Goal: Transaction & Acquisition: Purchase product/service

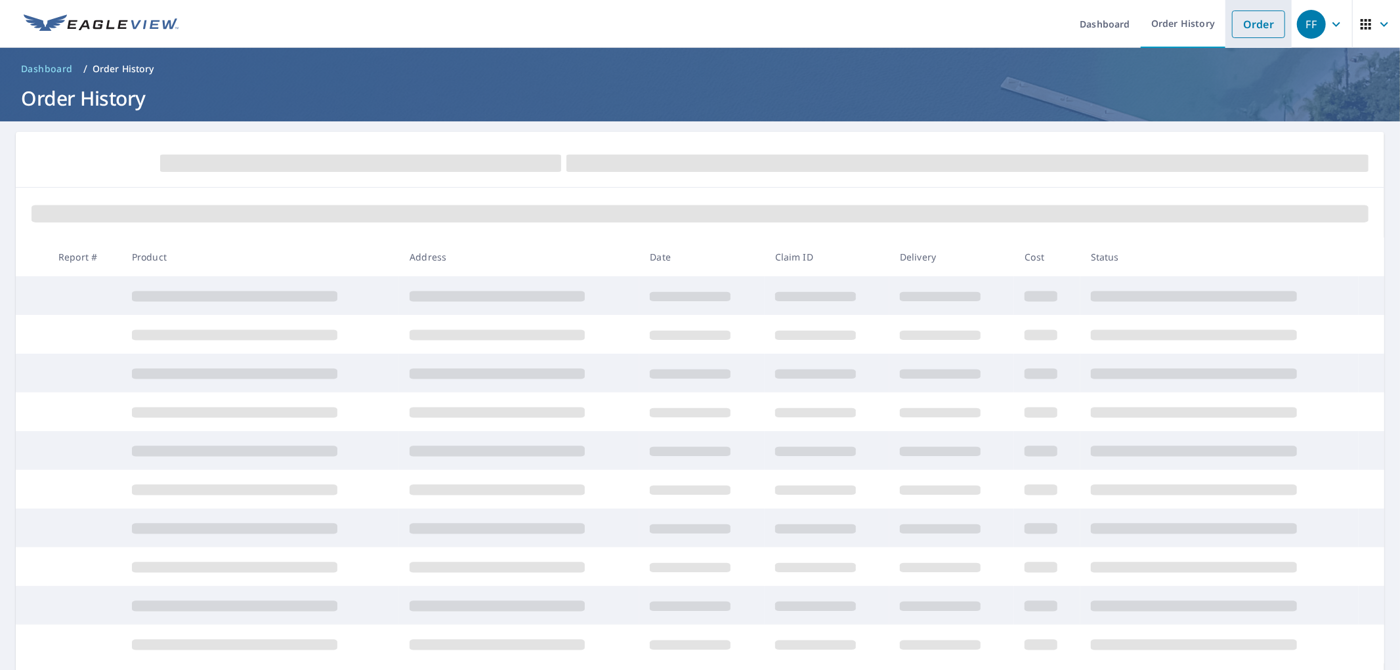
click at [1257, 34] on link "Order" at bounding box center [1258, 25] width 53 height 28
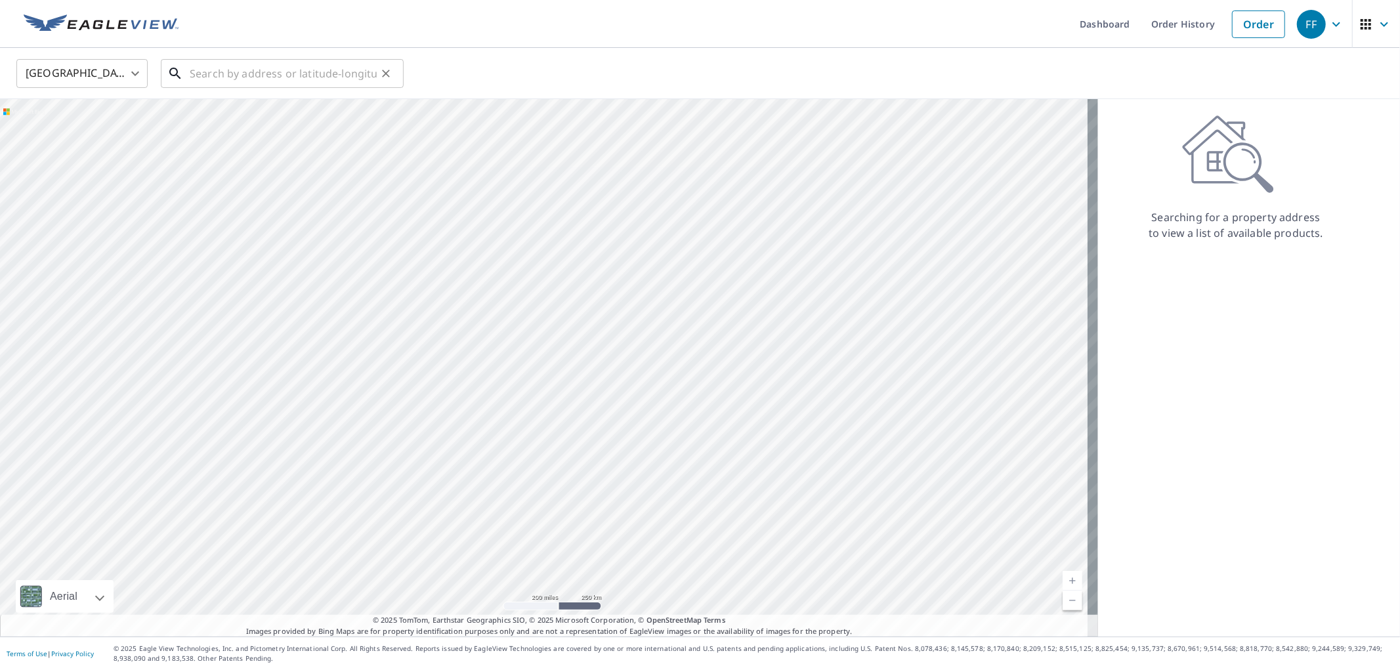
click at [331, 77] on input "text" at bounding box center [283, 73] width 187 height 37
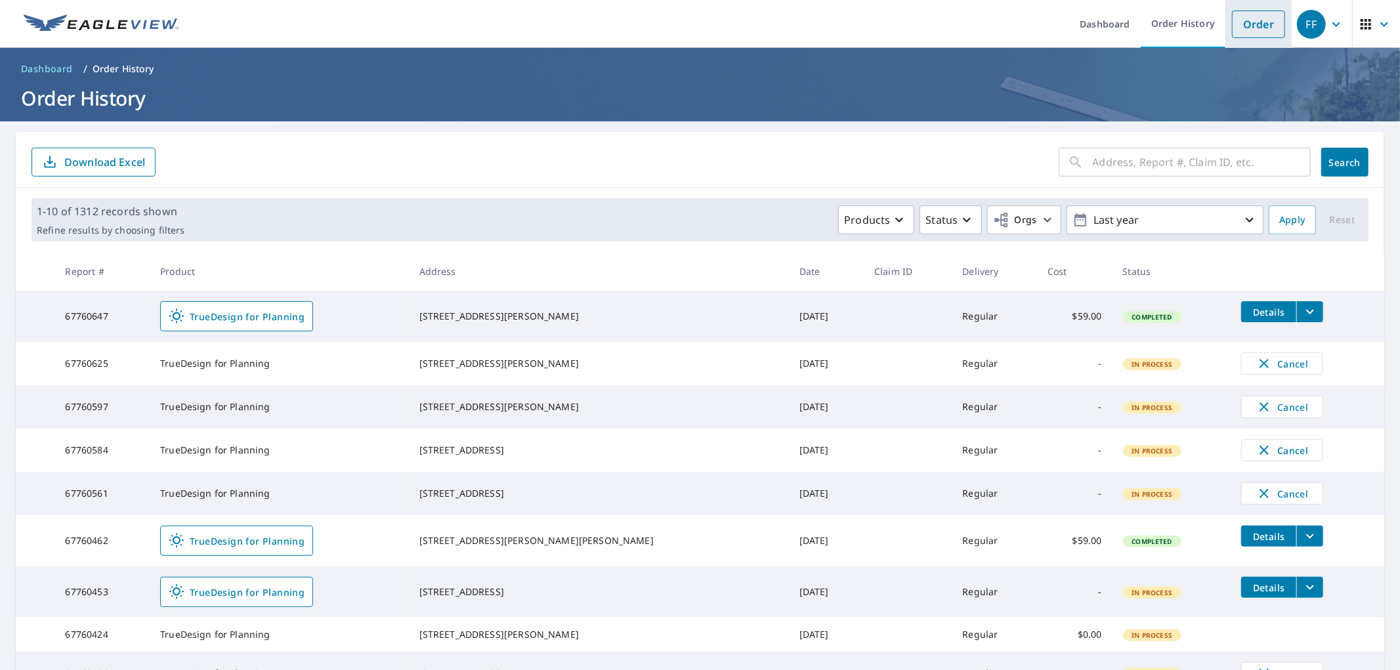
click at [1240, 21] on link "Order" at bounding box center [1258, 25] width 53 height 28
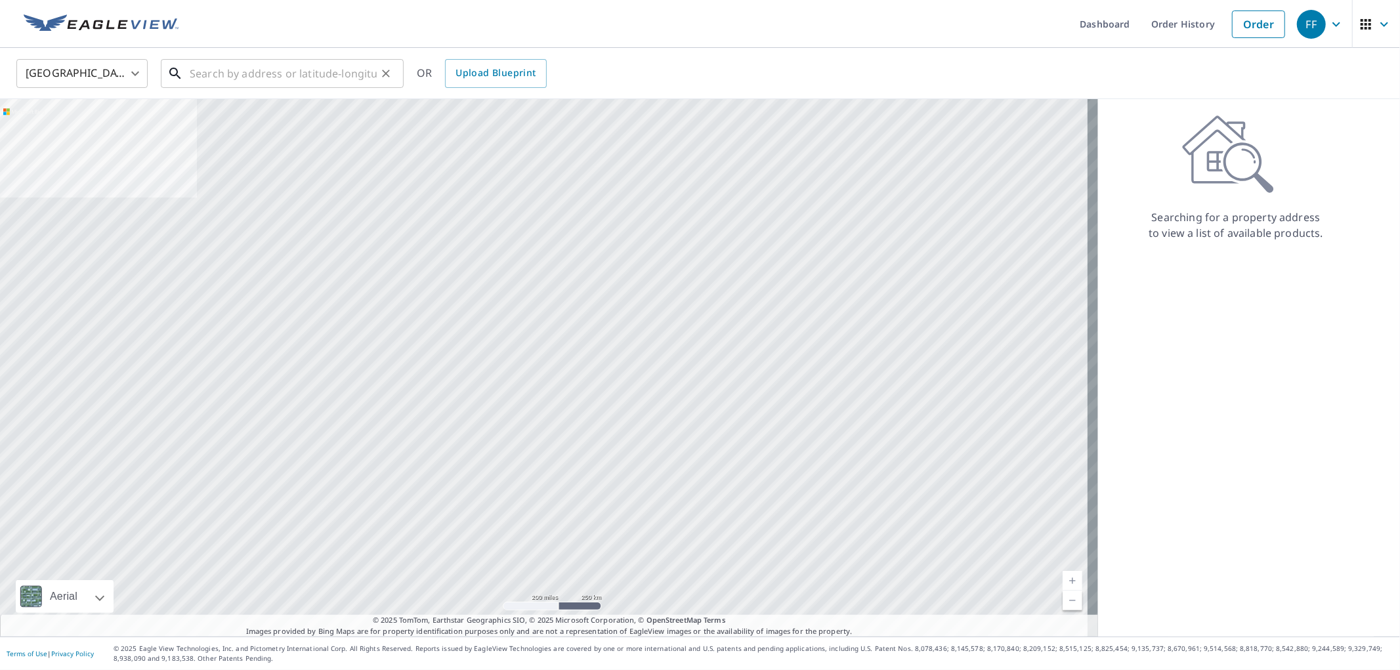
click at [333, 72] on input "text" at bounding box center [283, 73] width 187 height 37
paste input "Customer Submission Date Site Survey Date TD Y/N?"
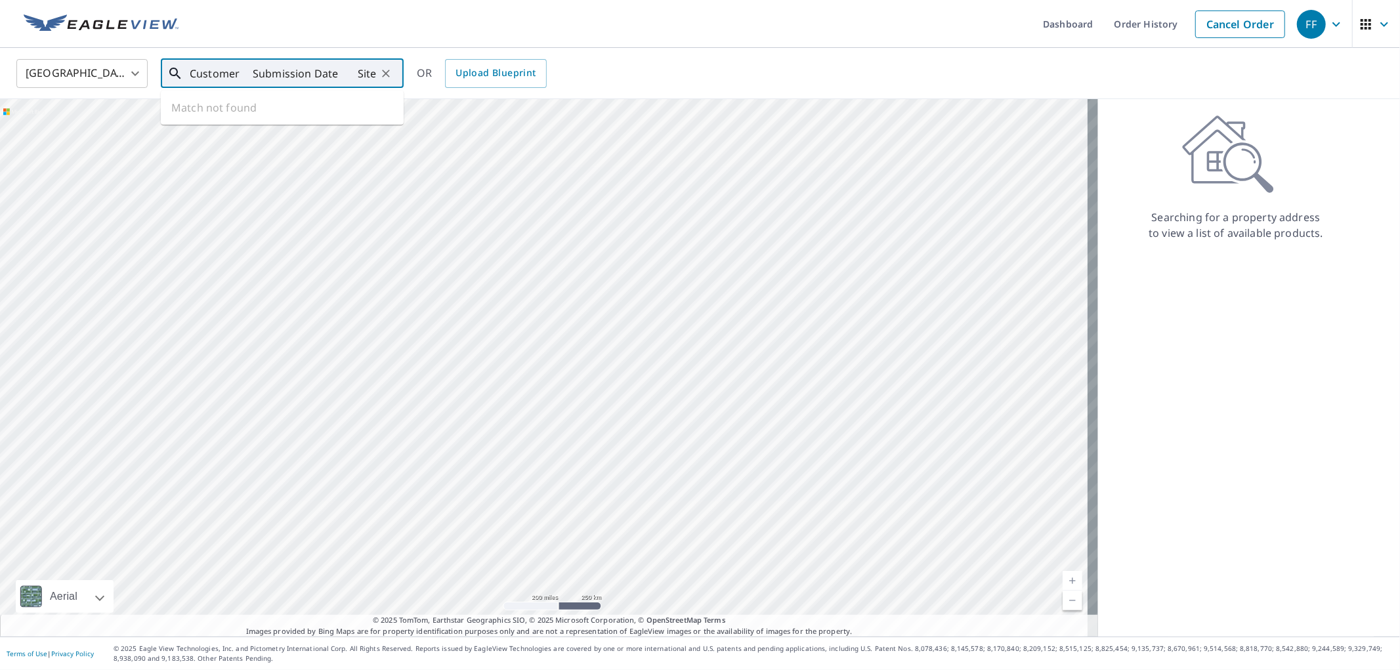
type input "Customer Submission Date Site Survey Date TD Y/N?"
click at [388, 70] on icon "Clear" at bounding box center [385, 73] width 13 height 13
click at [322, 68] on input "text" at bounding box center [283, 73] width 187 height 37
paste input "[STREET_ADDRESS]"
click at [314, 113] on span "[STREET_ADDRESS]" at bounding box center [290, 112] width 206 height 16
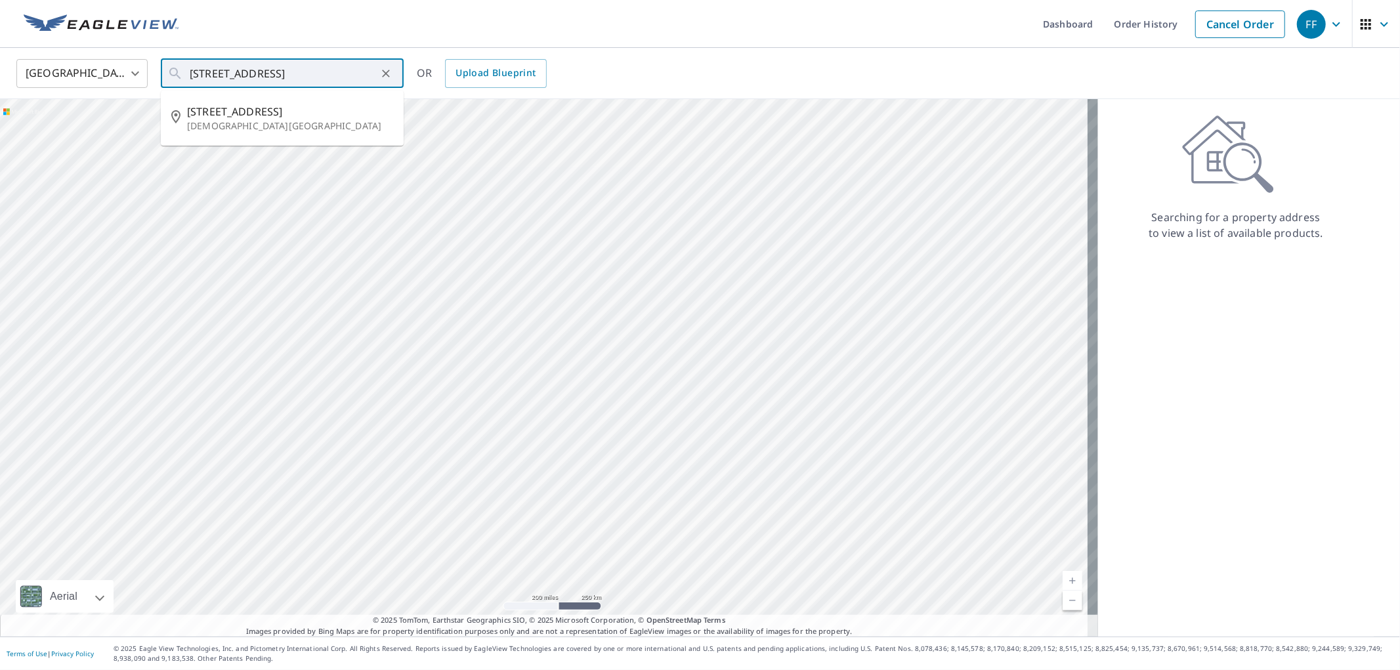
type input "[STREET_ADDRESS][DEMOGRAPHIC_DATA]"
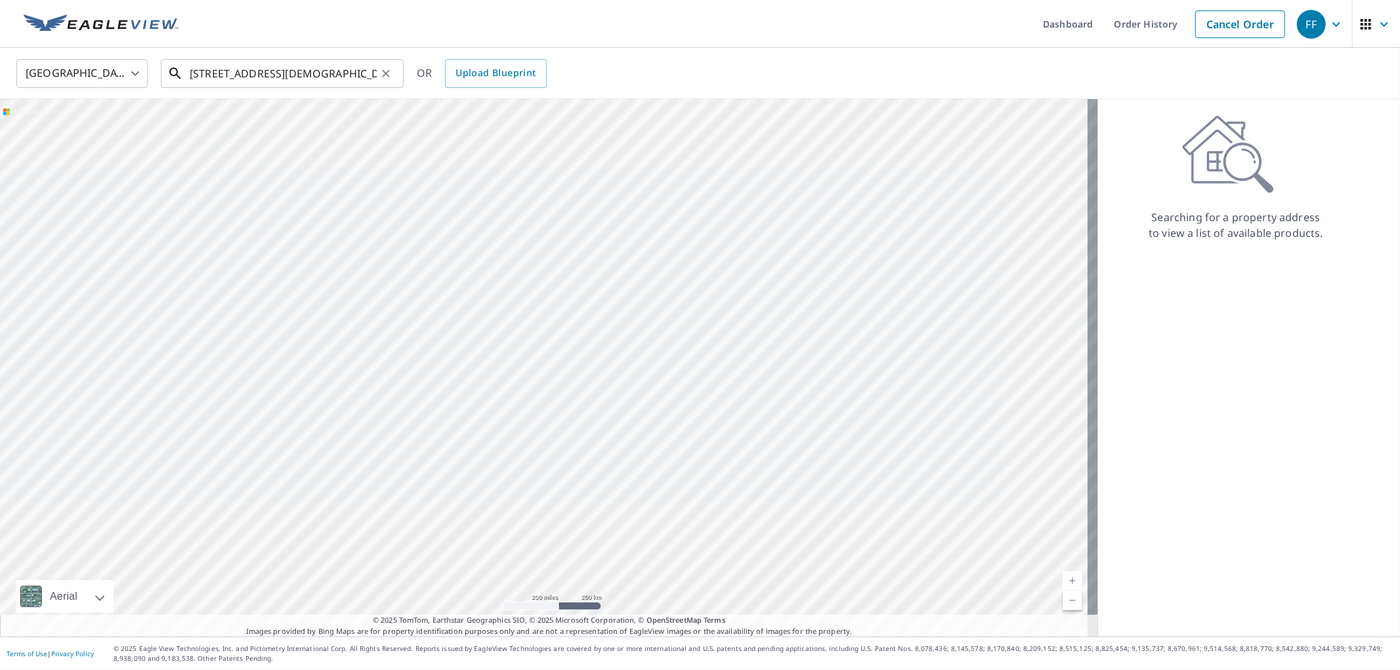
click at [342, 75] on input "[STREET_ADDRESS][DEMOGRAPHIC_DATA]" at bounding box center [283, 73] width 187 height 37
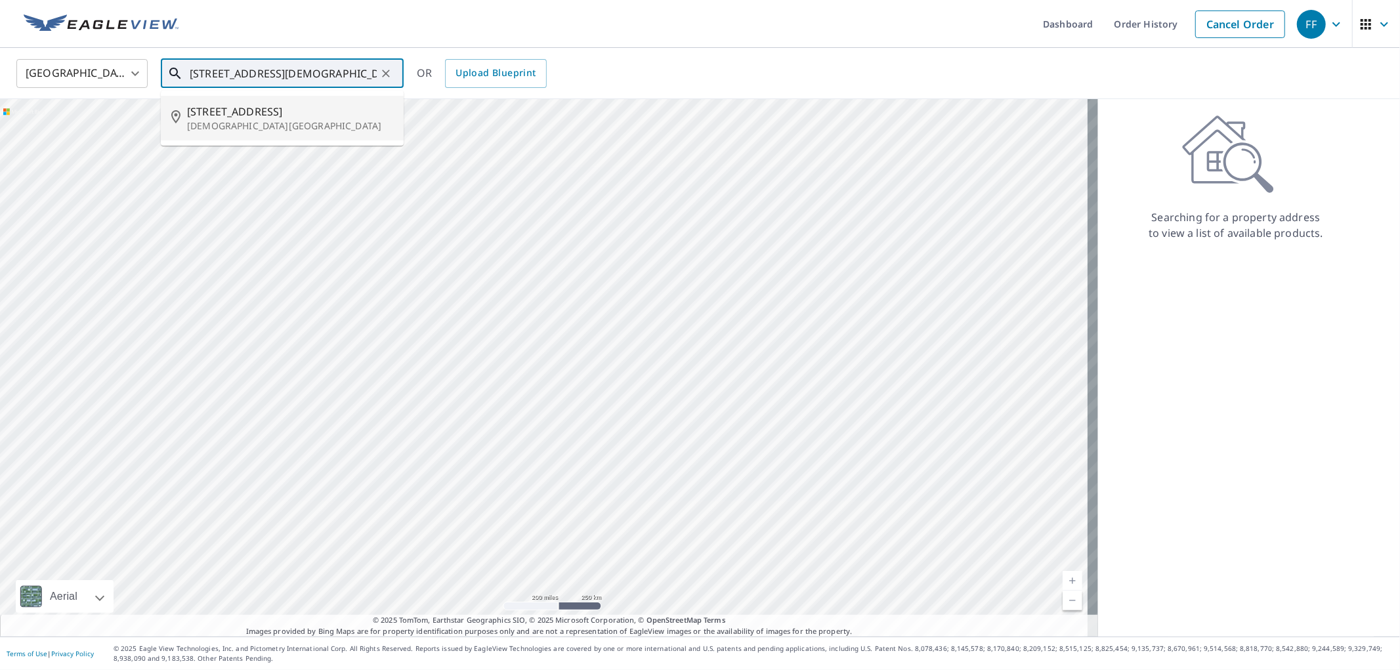
click at [326, 116] on span "[STREET_ADDRESS]" at bounding box center [290, 112] width 206 height 16
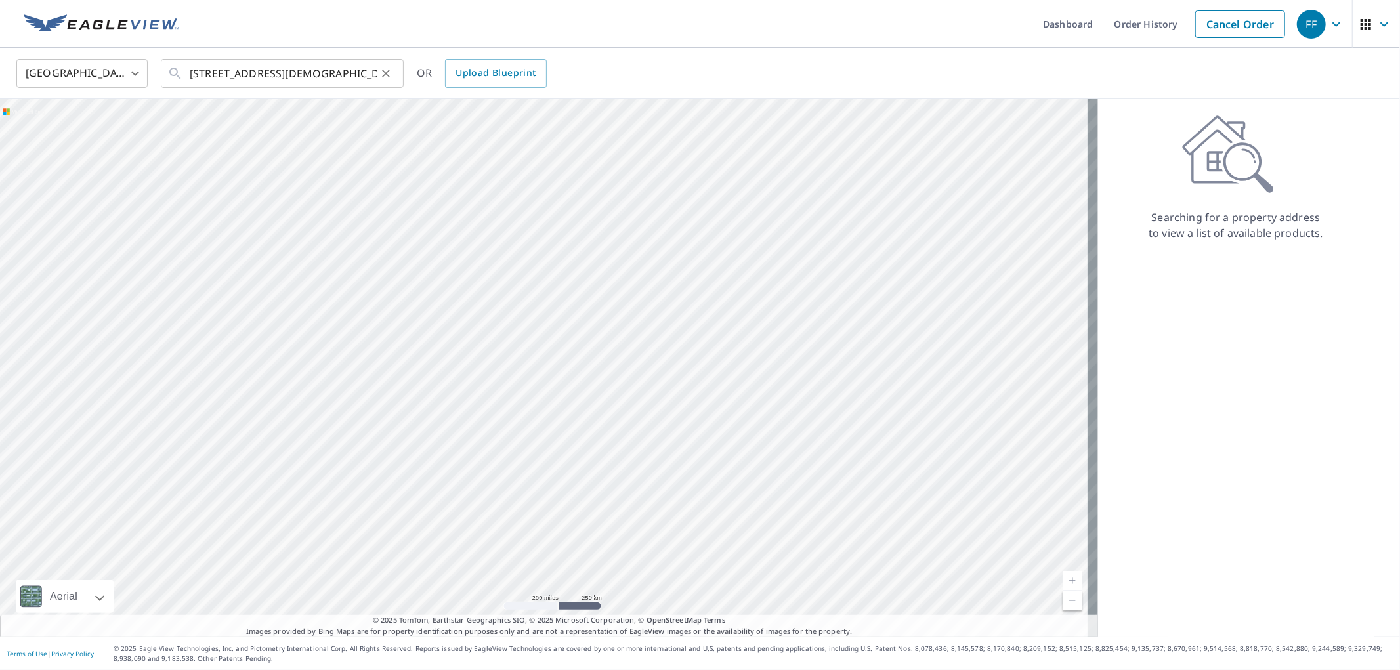
click at [403, 68] on div "United States [GEOGRAPHIC_DATA] ​ [STREET_ADDRESS][DEMOGRAPHIC_DATA] ​ OR Uploa…" at bounding box center [696, 73] width 1378 height 31
click at [388, 68] on icon "Clear" at bounding box center [385, 73] width 13 height 13
click at [305, 70] on input "text" at bounding box center [283, 73] width 187 height 37
paste input "[STREET_ADDRESS]"
click at [333, 104] on span "[STREET_ADDRESS]" at bounding box center [290, 112] width 206 height 16
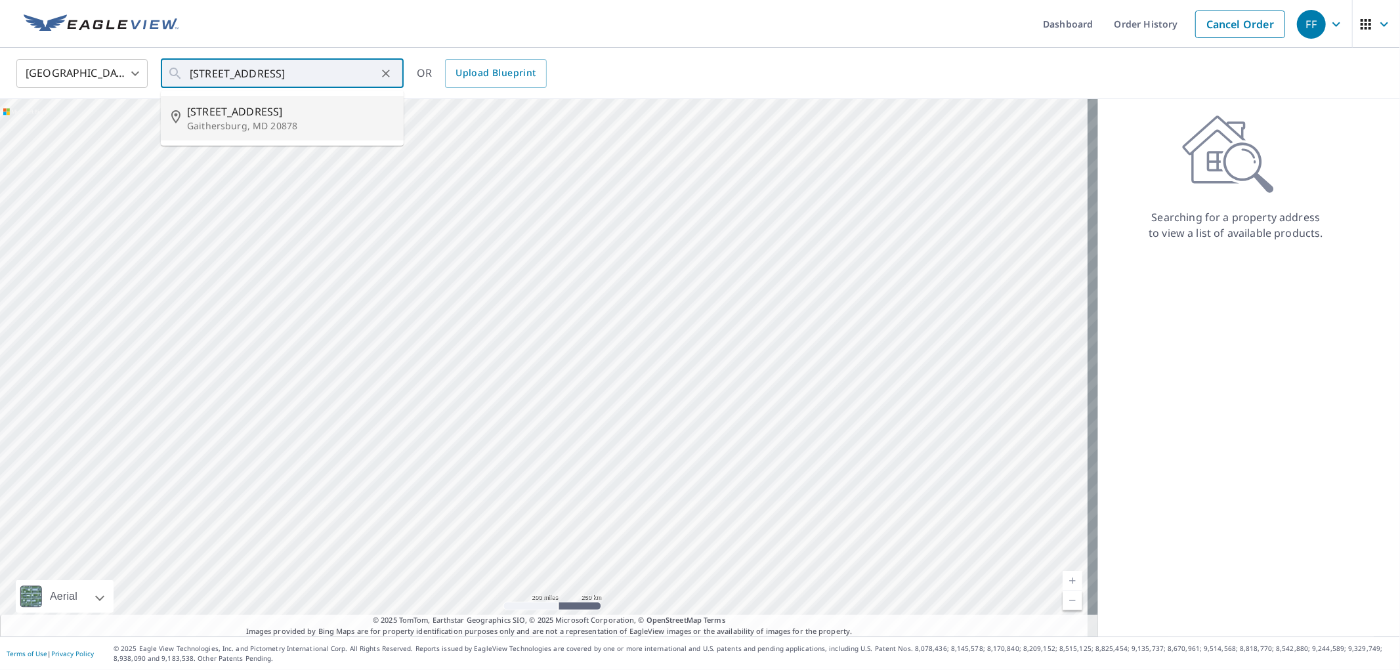
type input "[STREET_ADDRESS]"
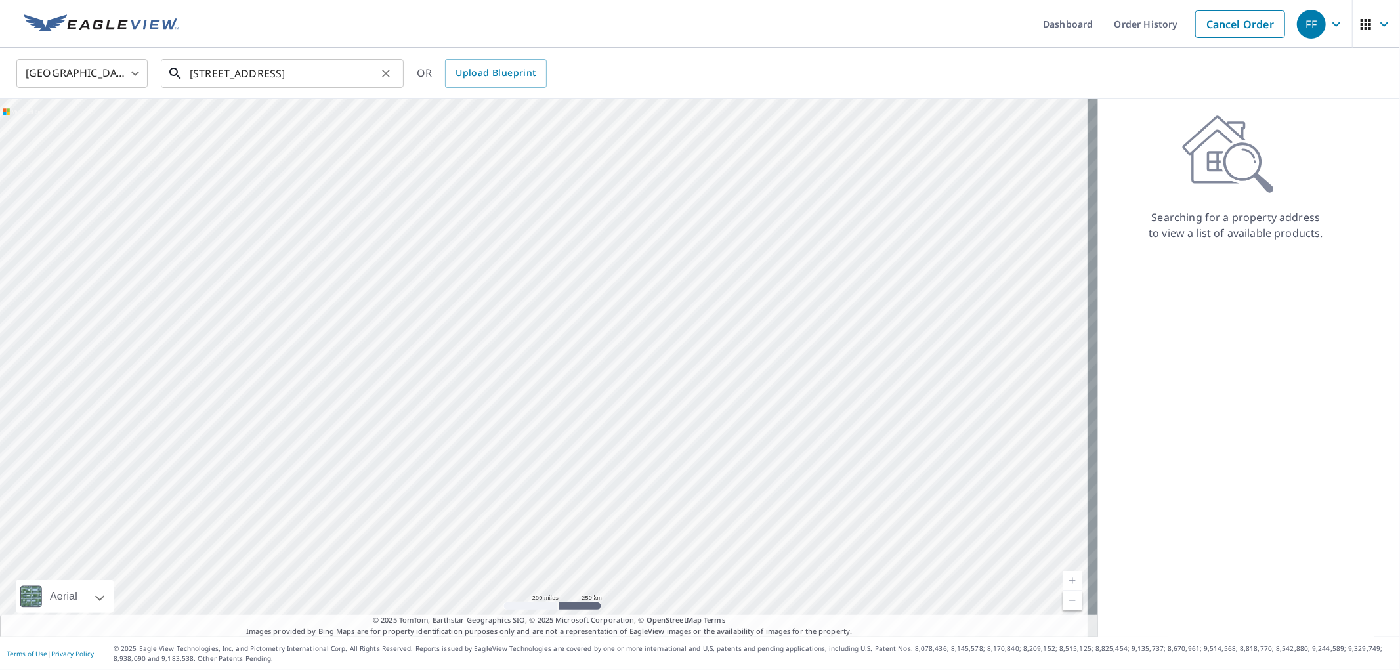
click at [356, 70] on input "[STREET_ADDRESS]" at bounding box center [283, 73] width 187 height 37
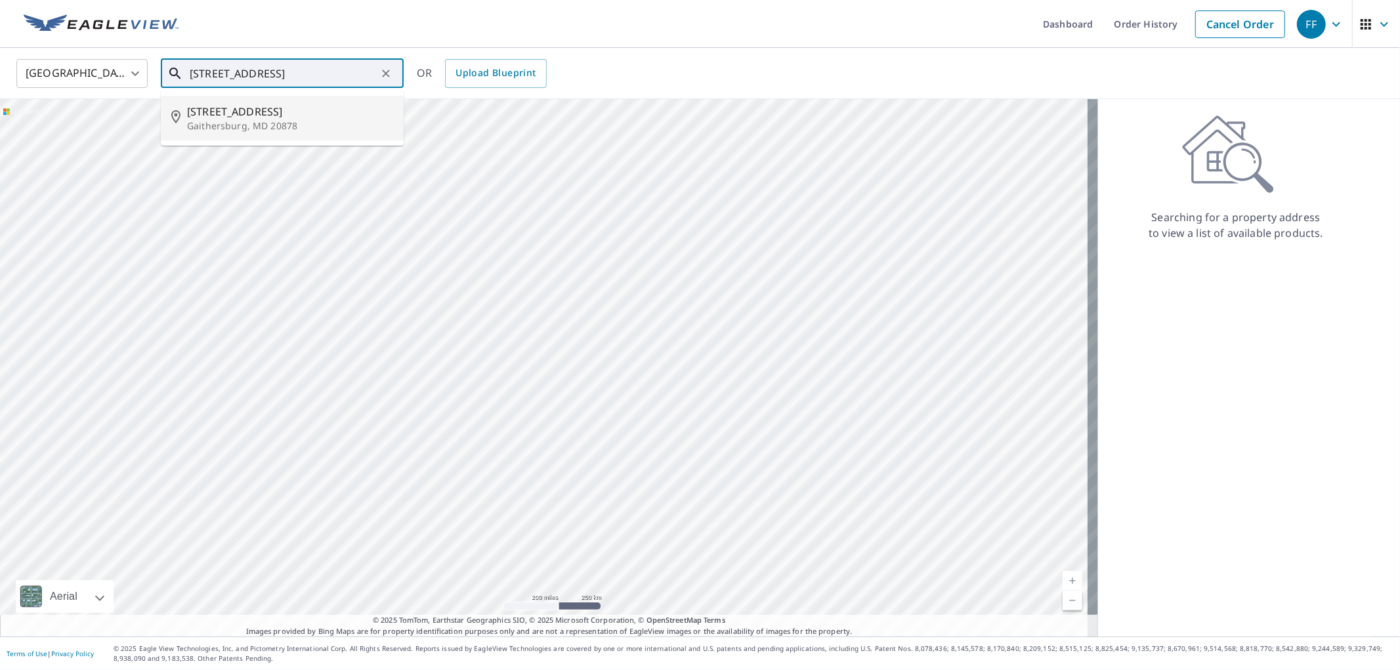
click at [333, 120] on p "Gaithersburg, MD 20878" at bounding box center [290, 125] width 206 height 13
click at [358, 77] on input "[STREET_ADDRESS]" at bounding box center [283, 73] width 187 height 37
drag, startPoint x: 253, startPoint y: 108, endPoint x: 256, endPoint y: 118, distance: 10.8
click at [256, 115] on span "[STREET_ADDRESS]" at bounding box center [290, 112] width 206 height 16
type input "[STREET_ADDRESS]"
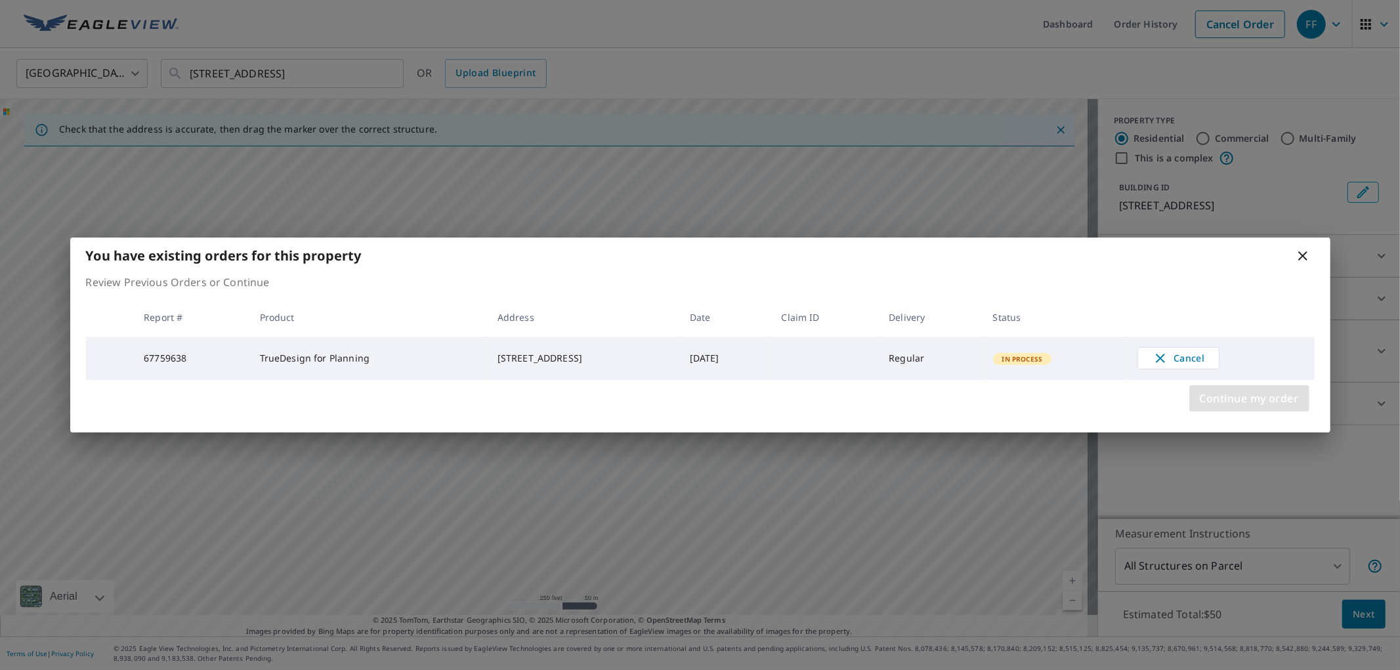
click at [1257, 406] on span "Continue my order" at bounding box center [1249, 398] width 99 height 18
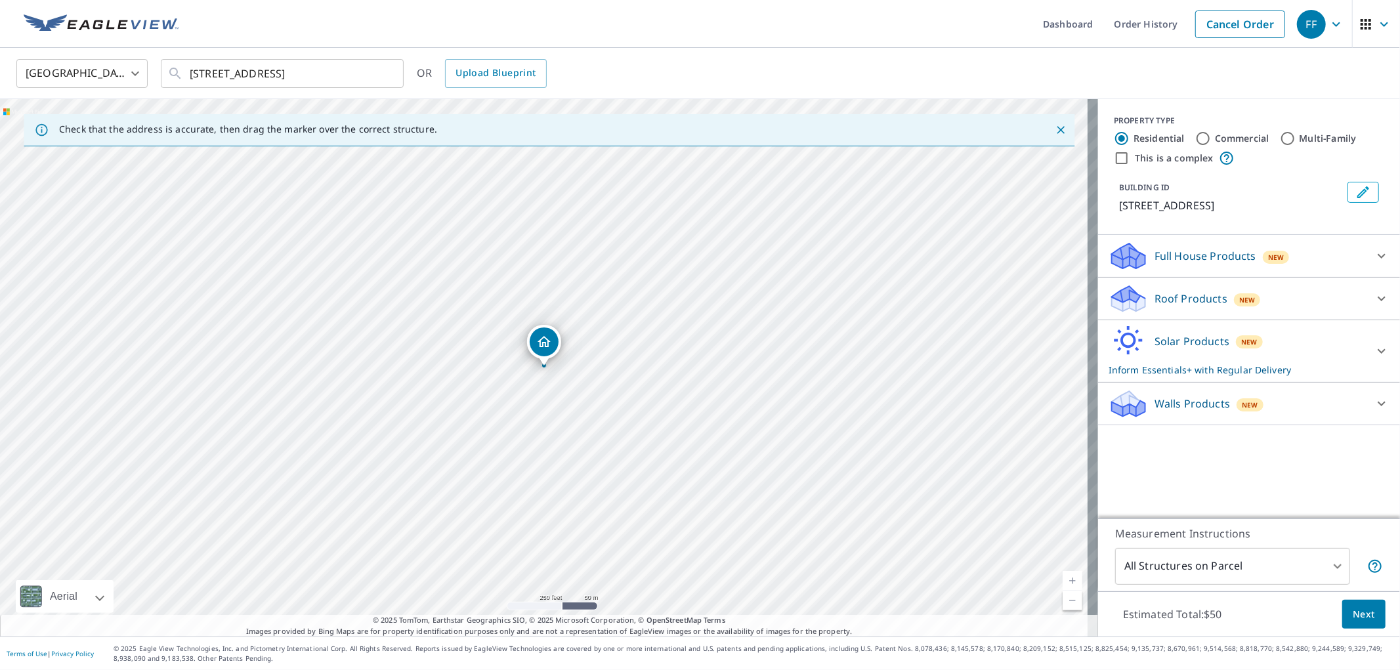
click at [1258, 358] on div "Solar Products New Inform Essentials+ with Regular Delivery" at bounding box center [1237, 351] width 257 height 51
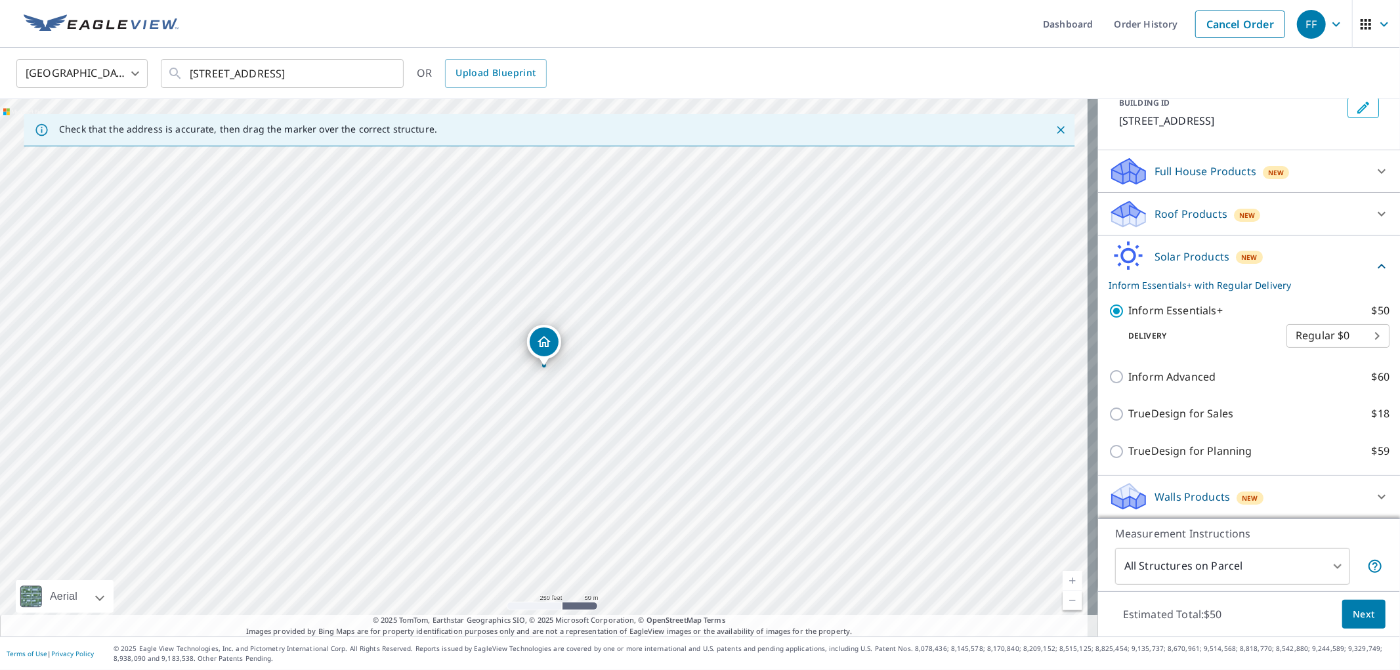
scroll to position [100, 0]
click at [1195, 253] on p "Solar Products" at bounding box center [1192, 257] width 75 height 16
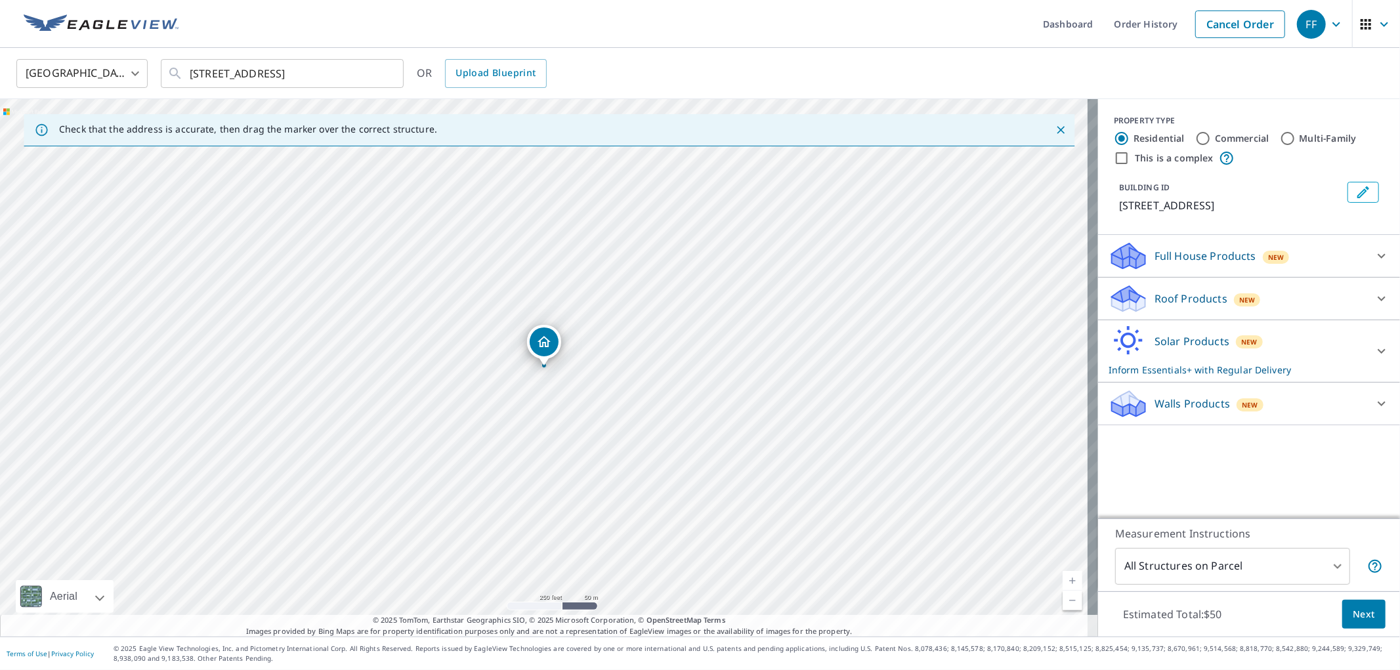
scroll to position [0, 0]
click at [1210, 258] on div "Full House Products New" at bounding box center [1237, 256] width 257 height 31
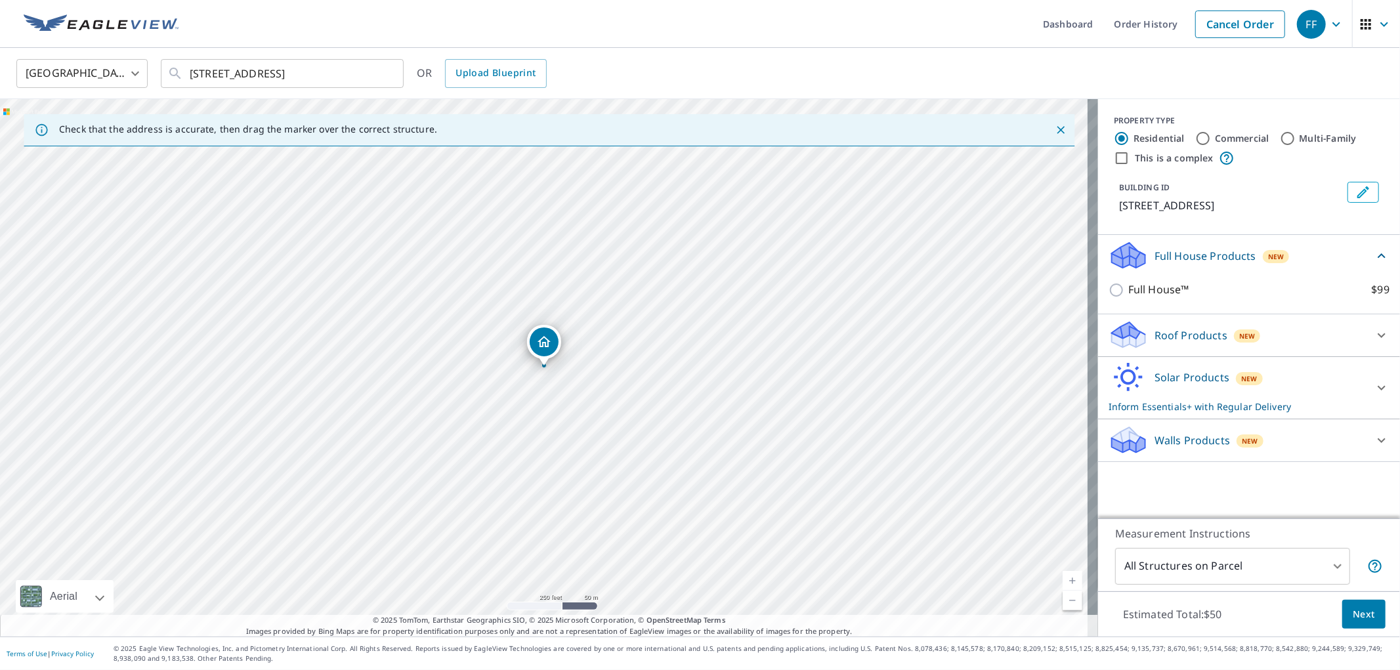
click at [1178, 343] on p "Roof Products" at bounding box center [1191, 336] width 73 height 16
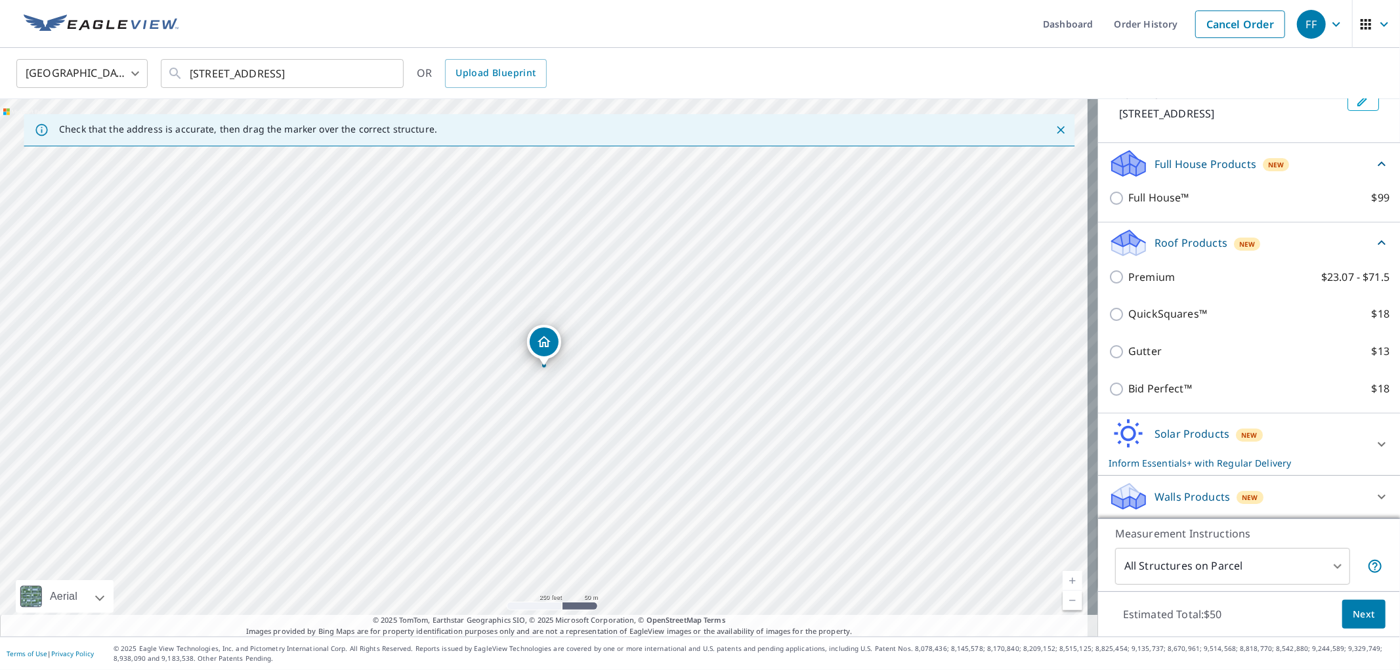
scroll to position [106, 0]
click at [1243, 235] on div "New" at bounding box center [1247, 243] width 27 height 16
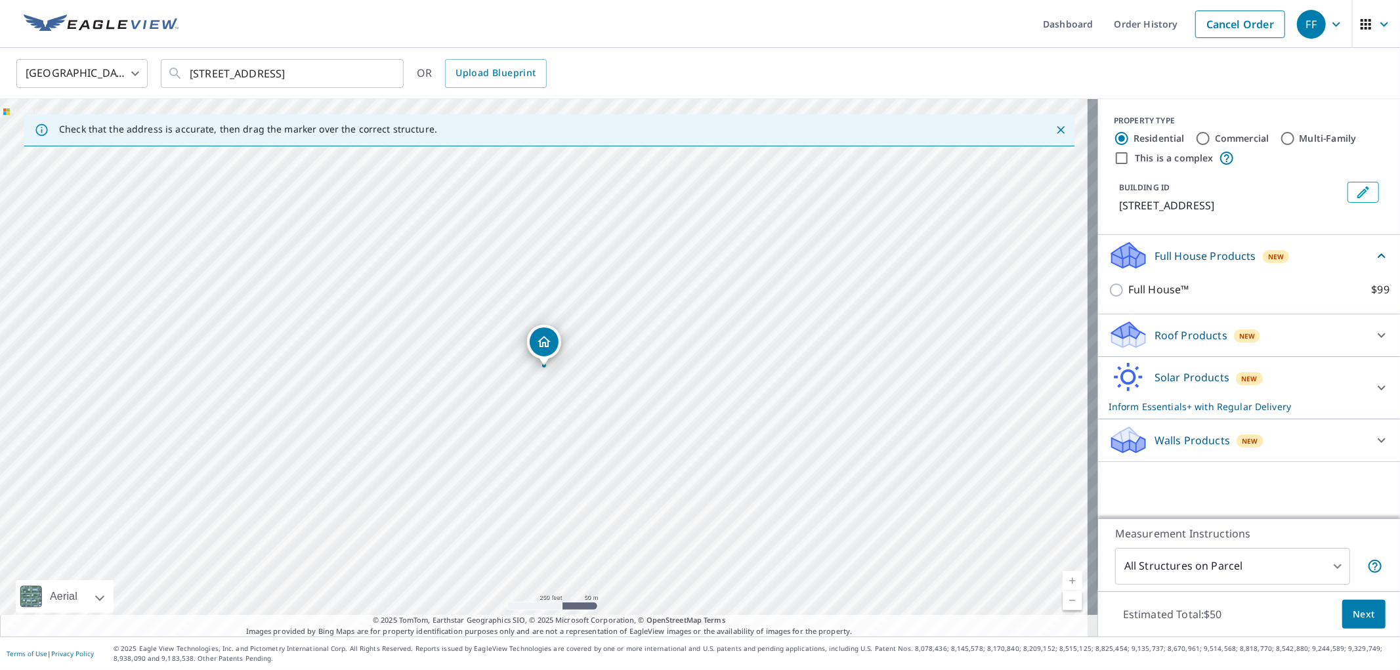
click at [1222, 456] on div "Walls Products New" at bounding box center [1237, 440] width 257 height 31
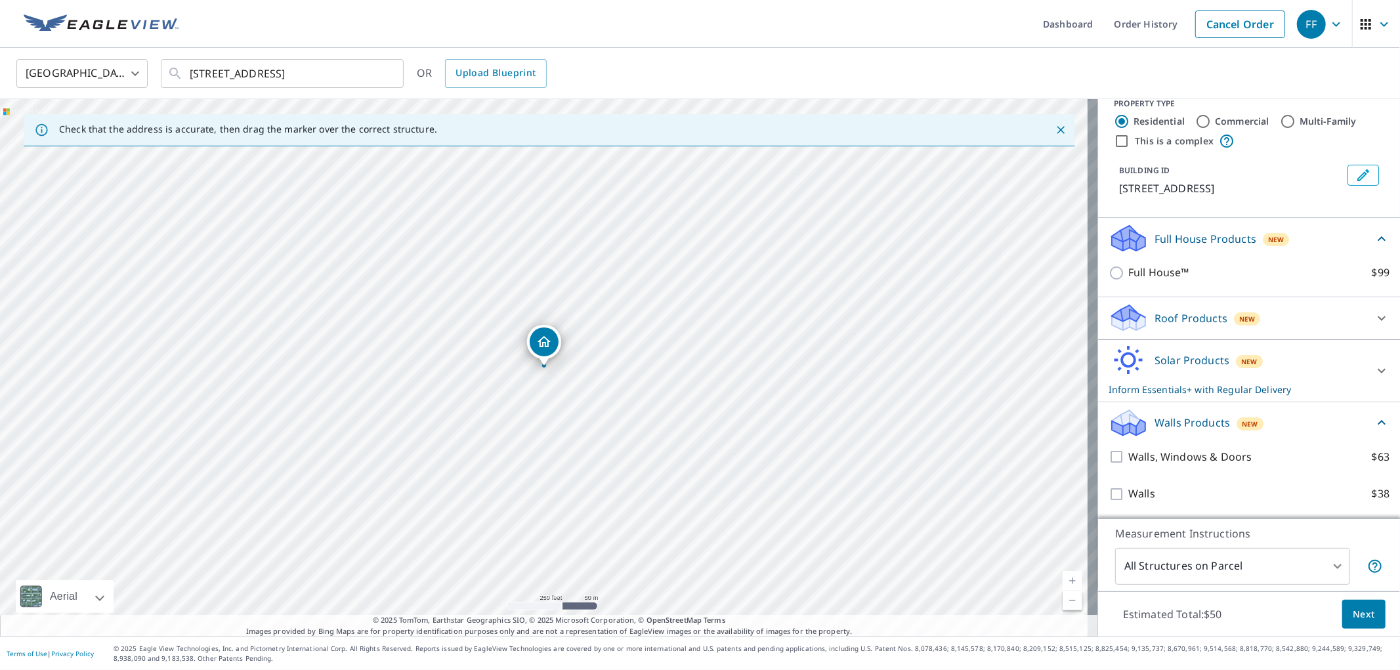
scroll to position [33, 0]
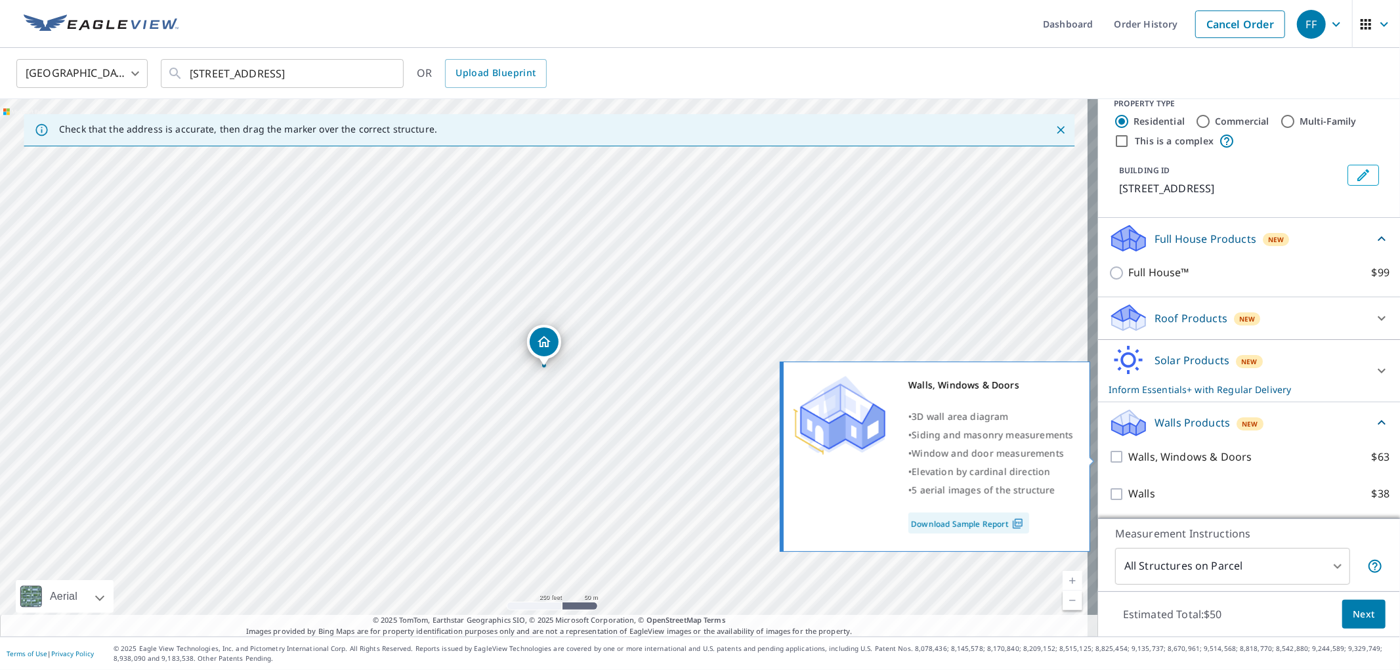
click at [1222, 417] on div "Walls Products New" at bounding box center [1241, 423] width 265 height 31
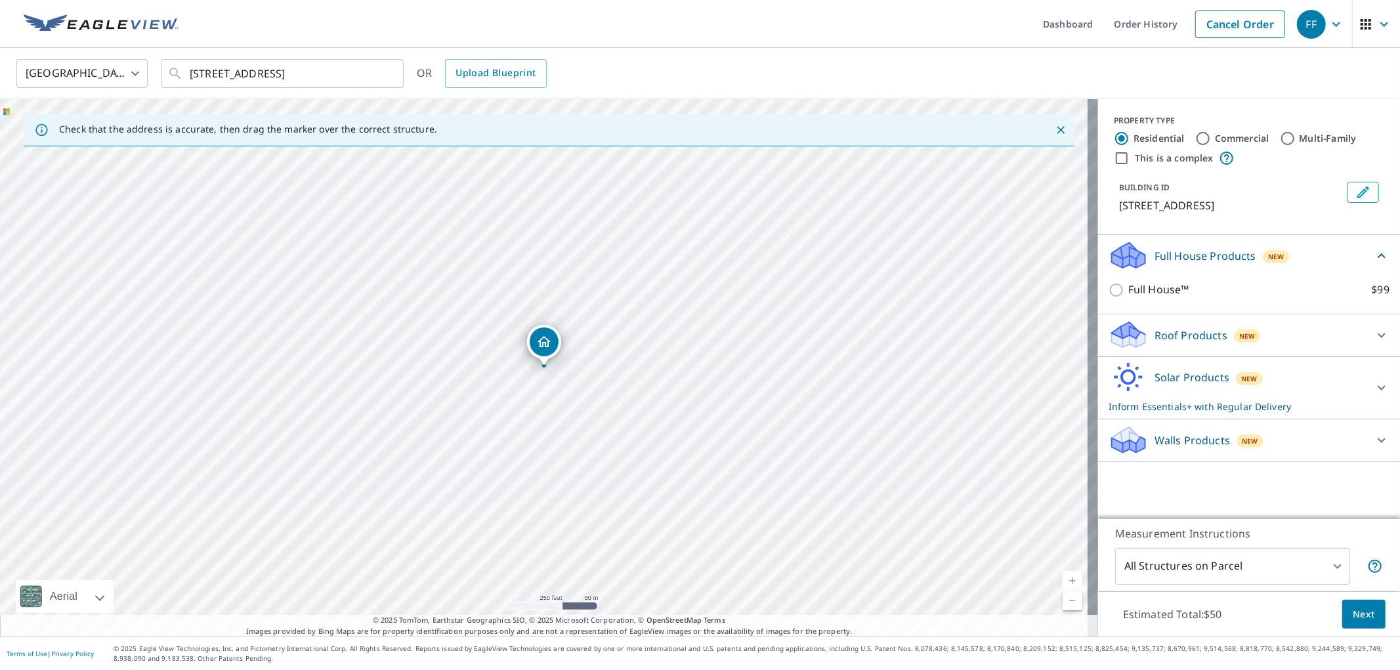
scroll to position [0, 0]
click at [1220, 383] on div "Solar Products New Inform Essentials+ with Regular Delivery" at bounding box center [1237, 387] width 257 height 51
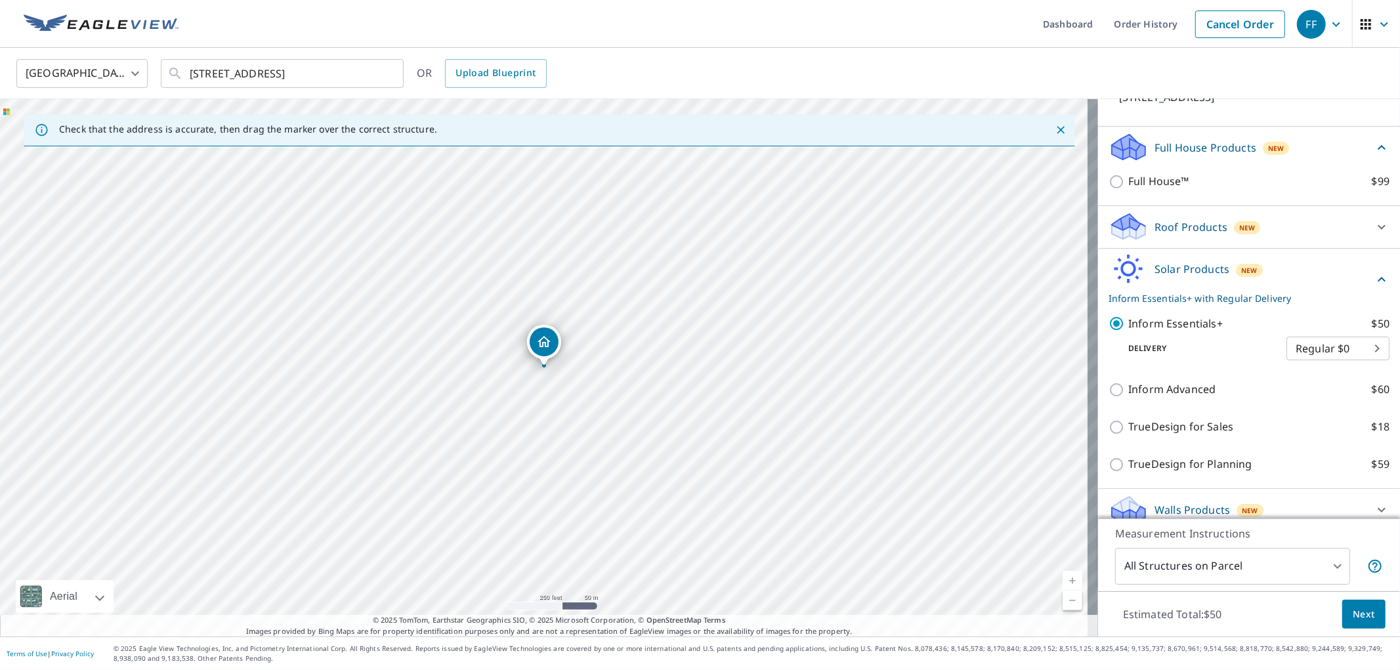
scroll to position [135, 0]
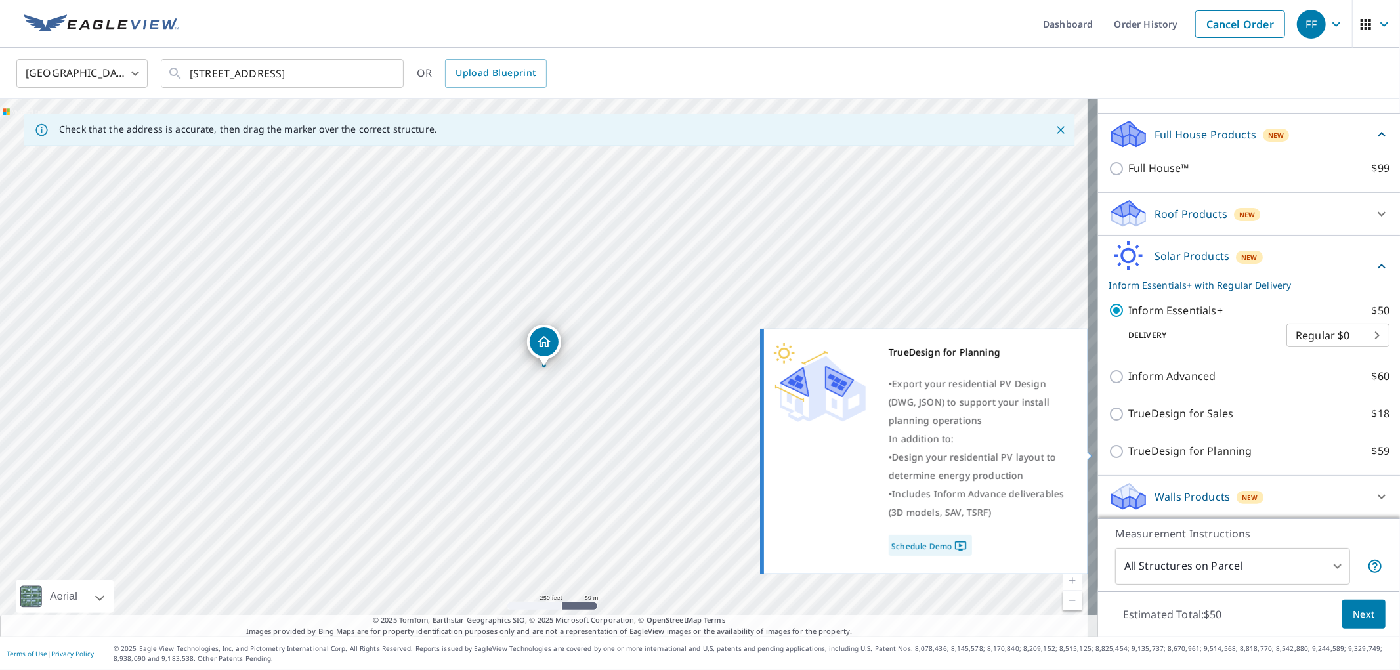
click at [1140, 455] on p "TrueDesign for Planning" at bounding box center [1190, 451] width 123 height 16
click at [1129, 455] on input "TrueDesign for Planning $59" at bounding box center [1119, 452] width 20 height 16
checkbox input "true"
checkbox input "false"
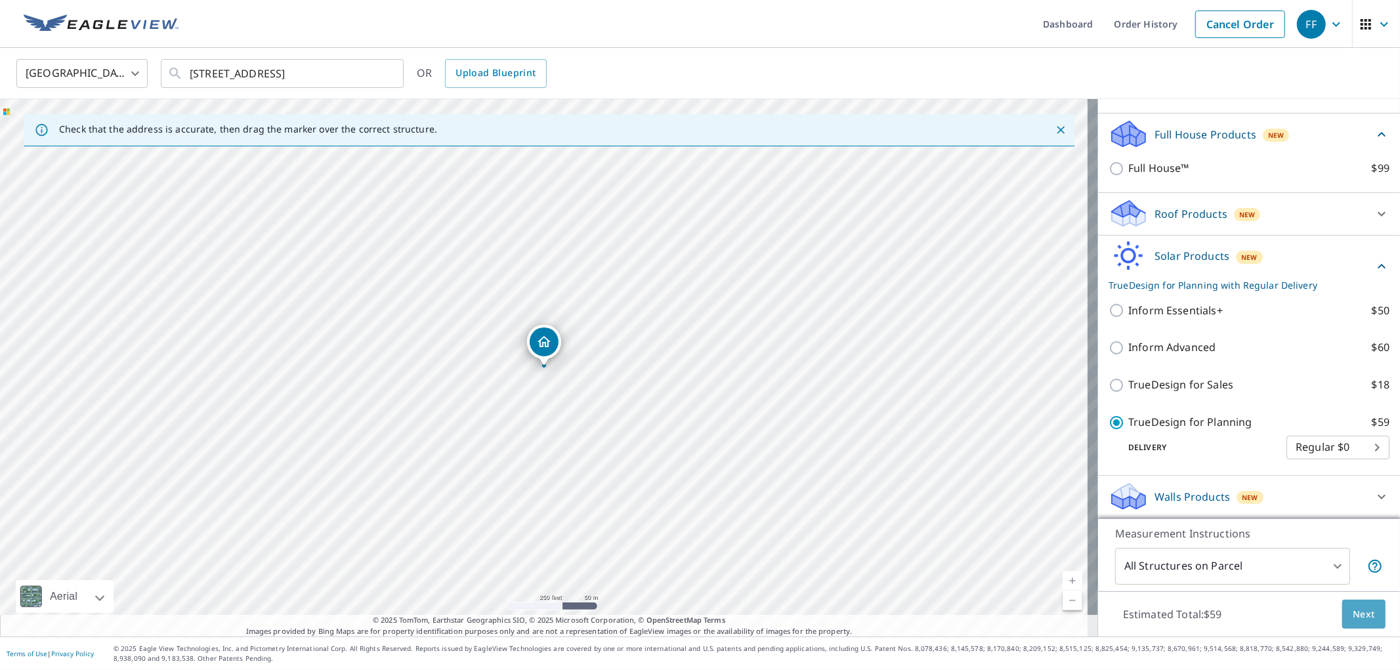
click at [1353, 618] on span "Next" at bounding box center [1364, 615] width 22 height 16
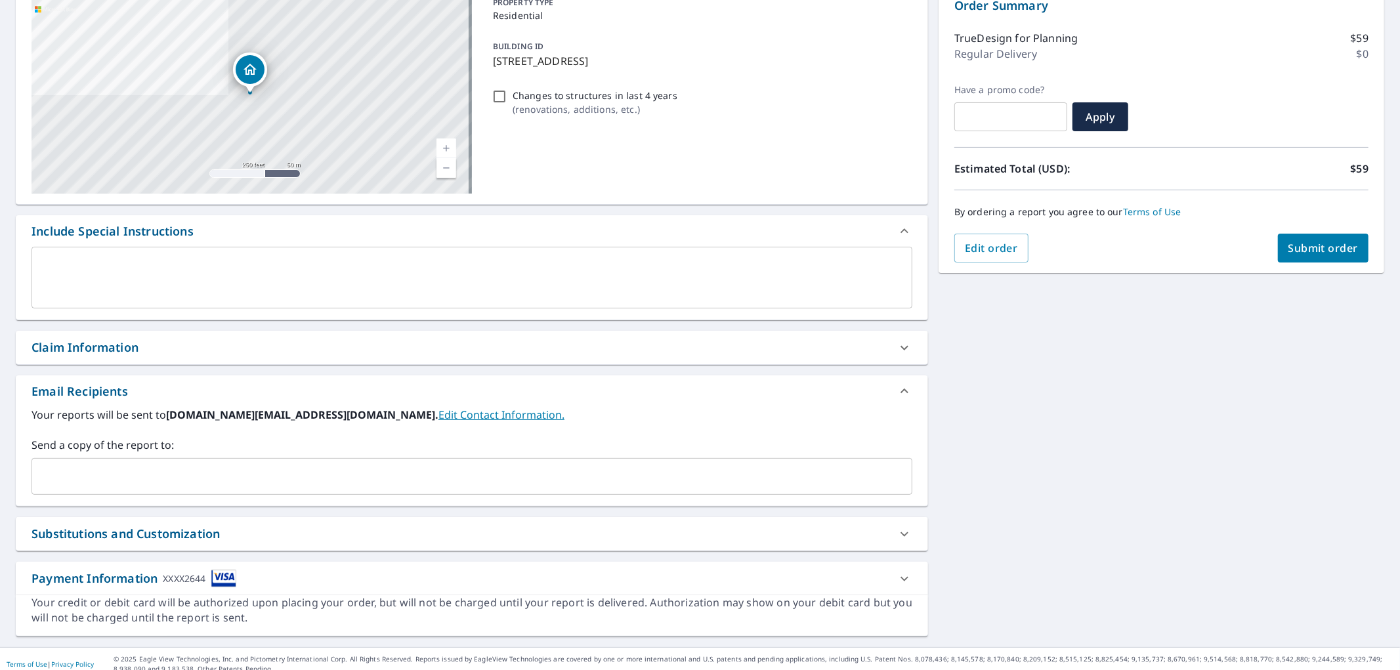
scroll to position [73, 0]
